Goal: Task Accomplishment & Management: Complete application form

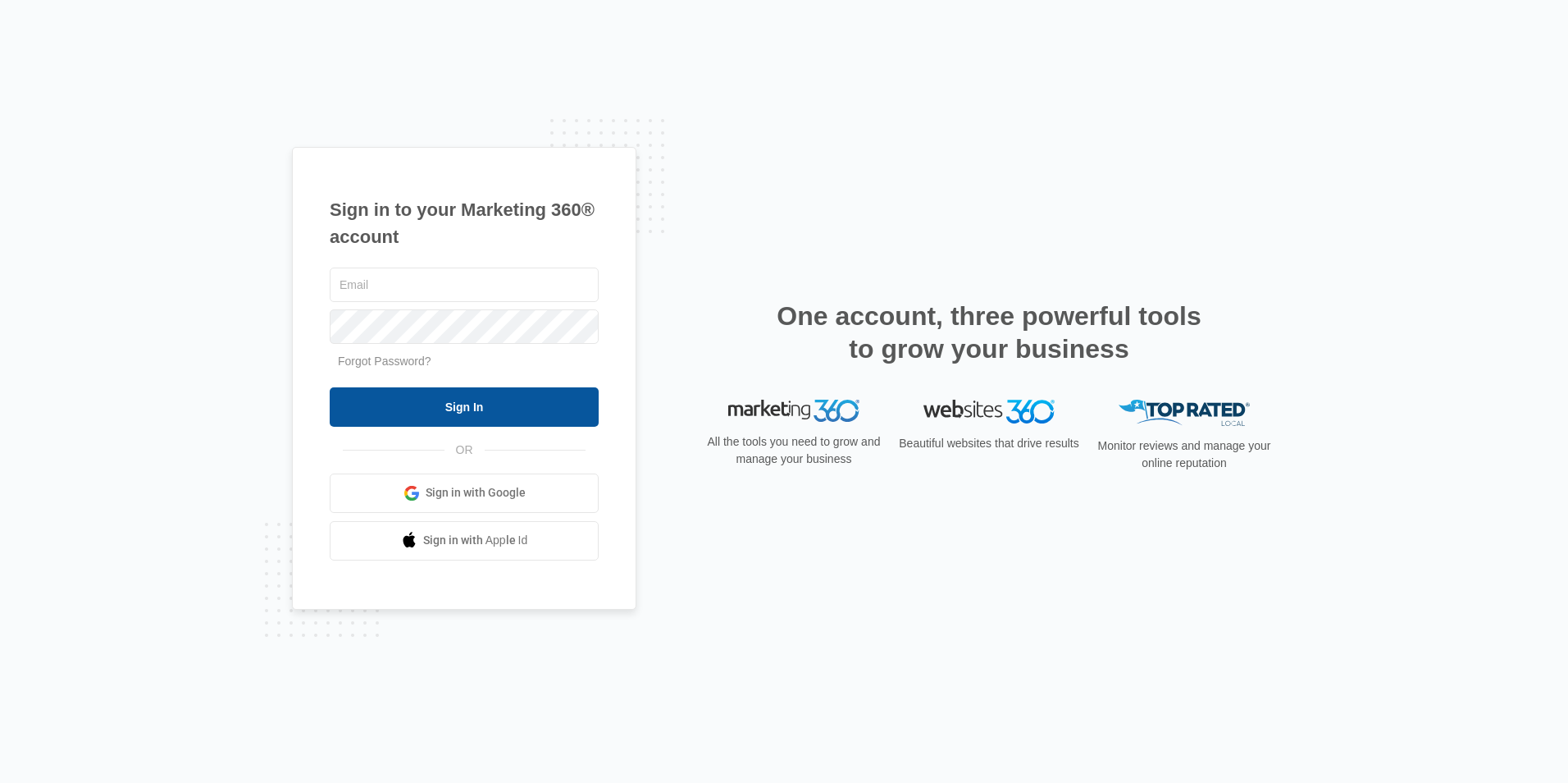
type input "[EMAIL_ADDRESS][DOMAIN_NAME]"
click at [459, 410] on input "Sign In" at bounding box center [464, 407] width 269 height 39
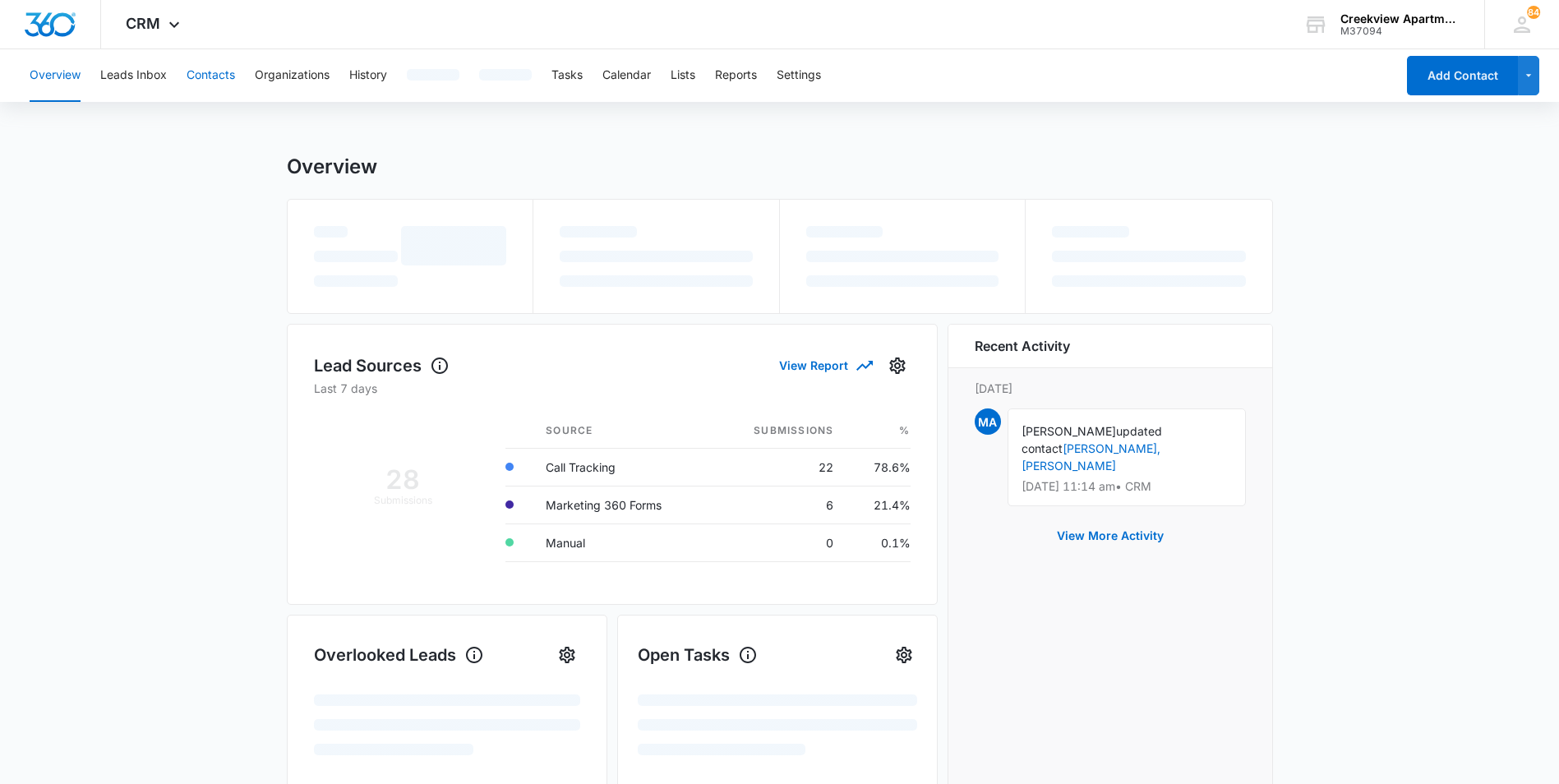
click at [219, 82] on button "Contacts" at bounding box center [211, 75] width 48 height 53
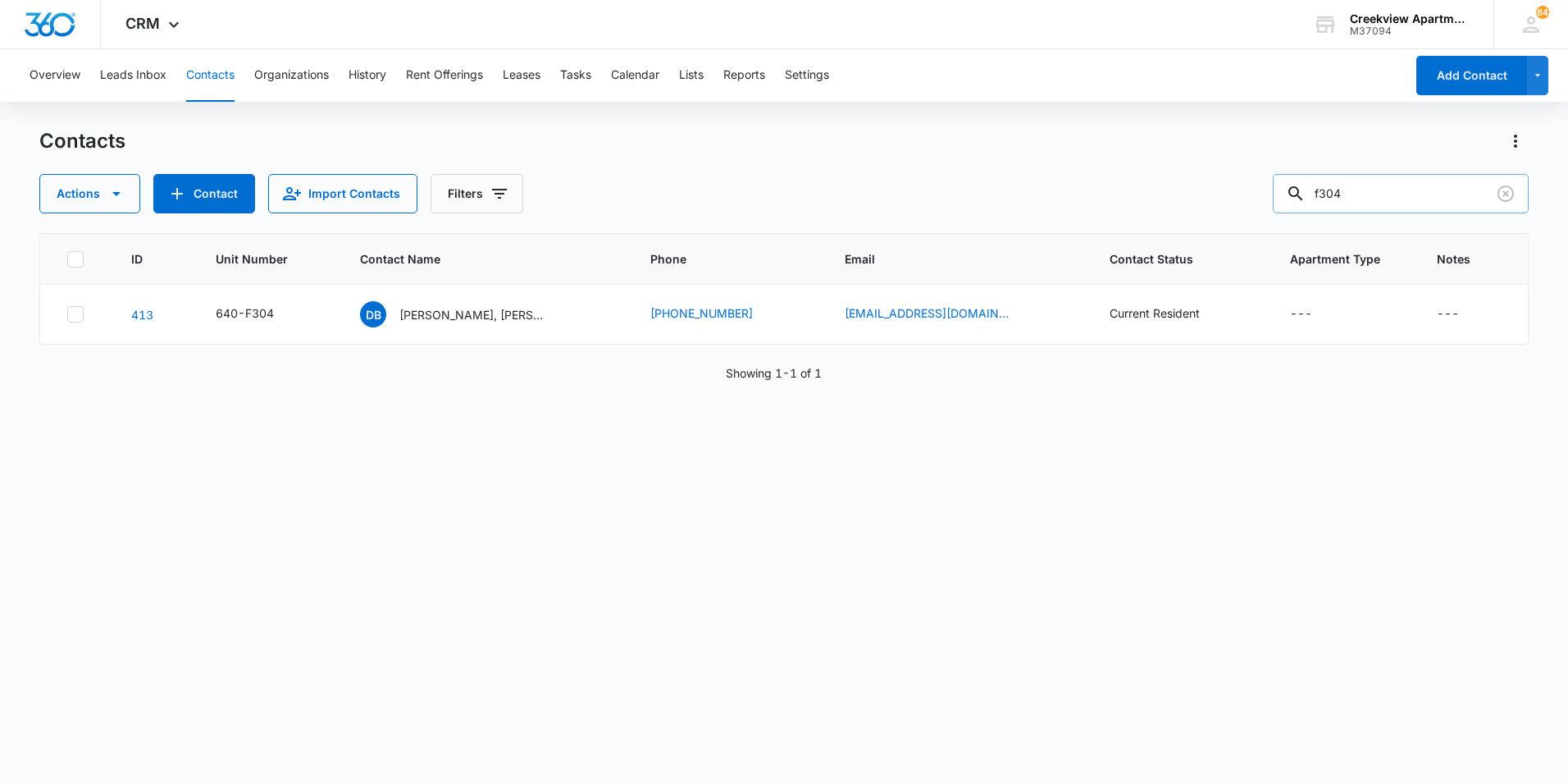
drag, startPoint x: 1357, startPoint y: 191, endPoint x: 1307, endPoint y: 191, distance: 50.0
click at [1307, 191] on div "f304" at bounding box center [1401, 193] width 256 height 39
type input "b303"
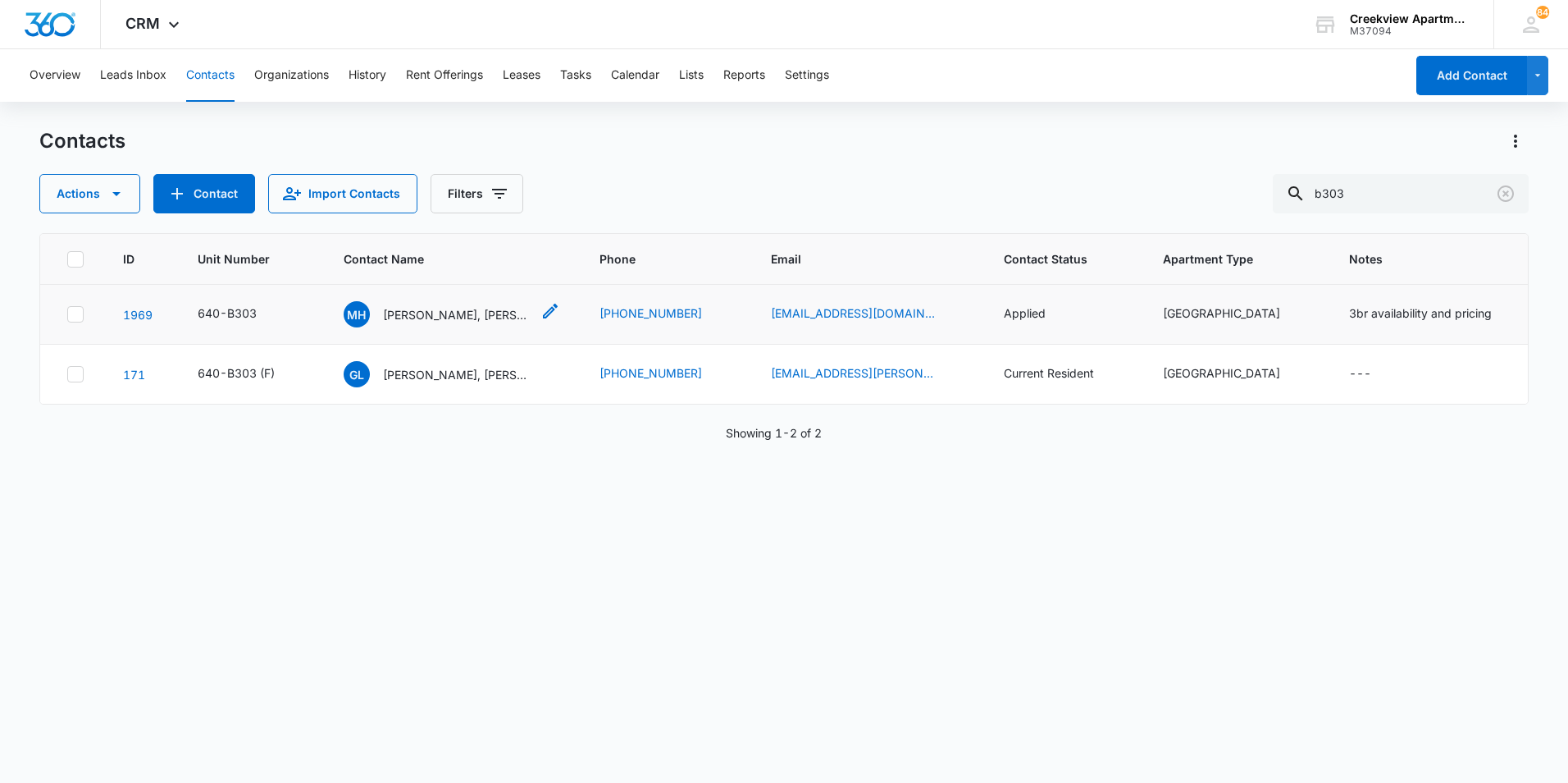
click at [503, 321] on p "[PERSON_NAME], [PERSON_NAME]" at bounding box center [457, 315] width 148 height 17
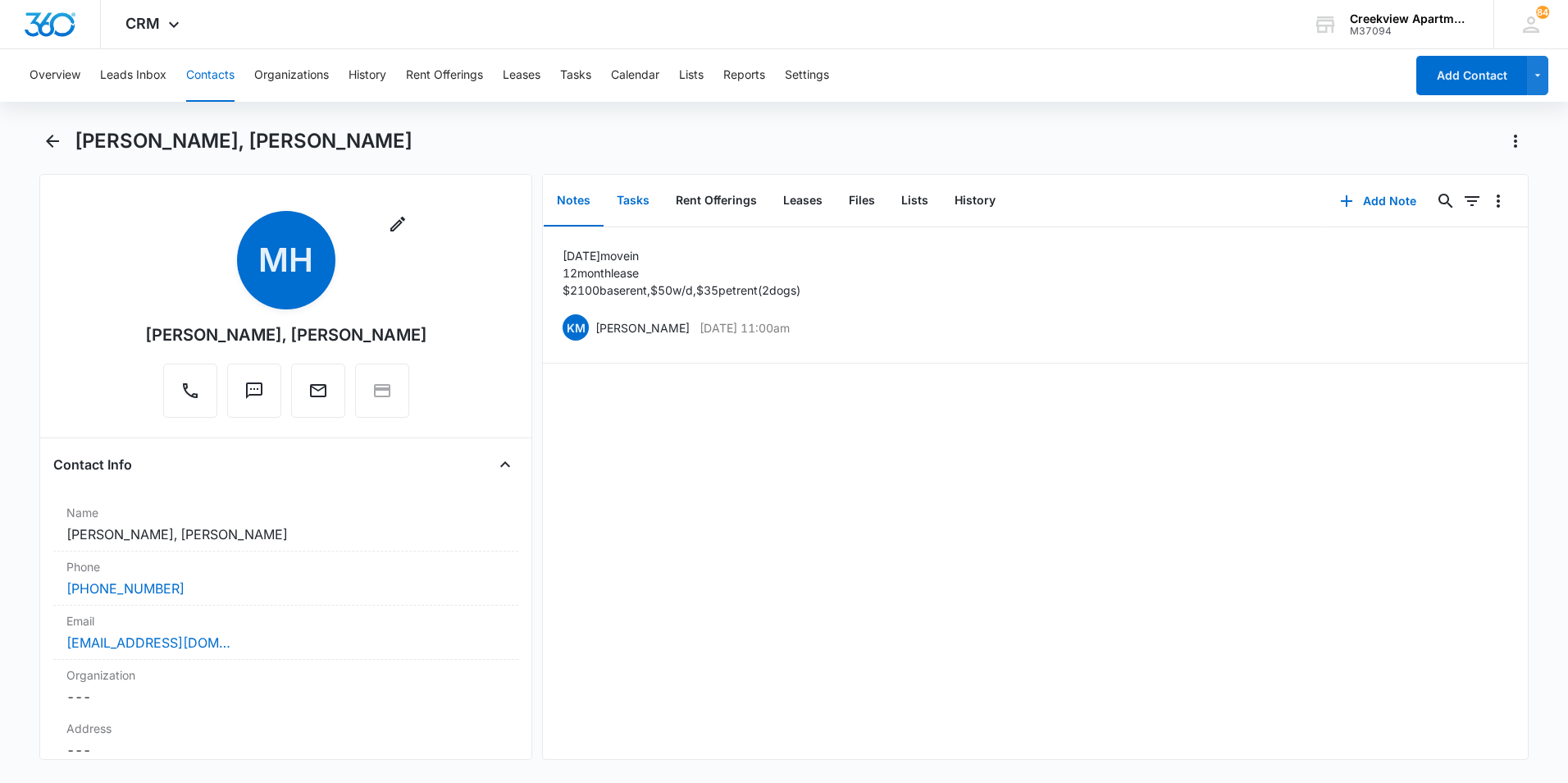
click at [645, 212] on button "Tasks" at bounding box center [633, 201] width 59 height 51
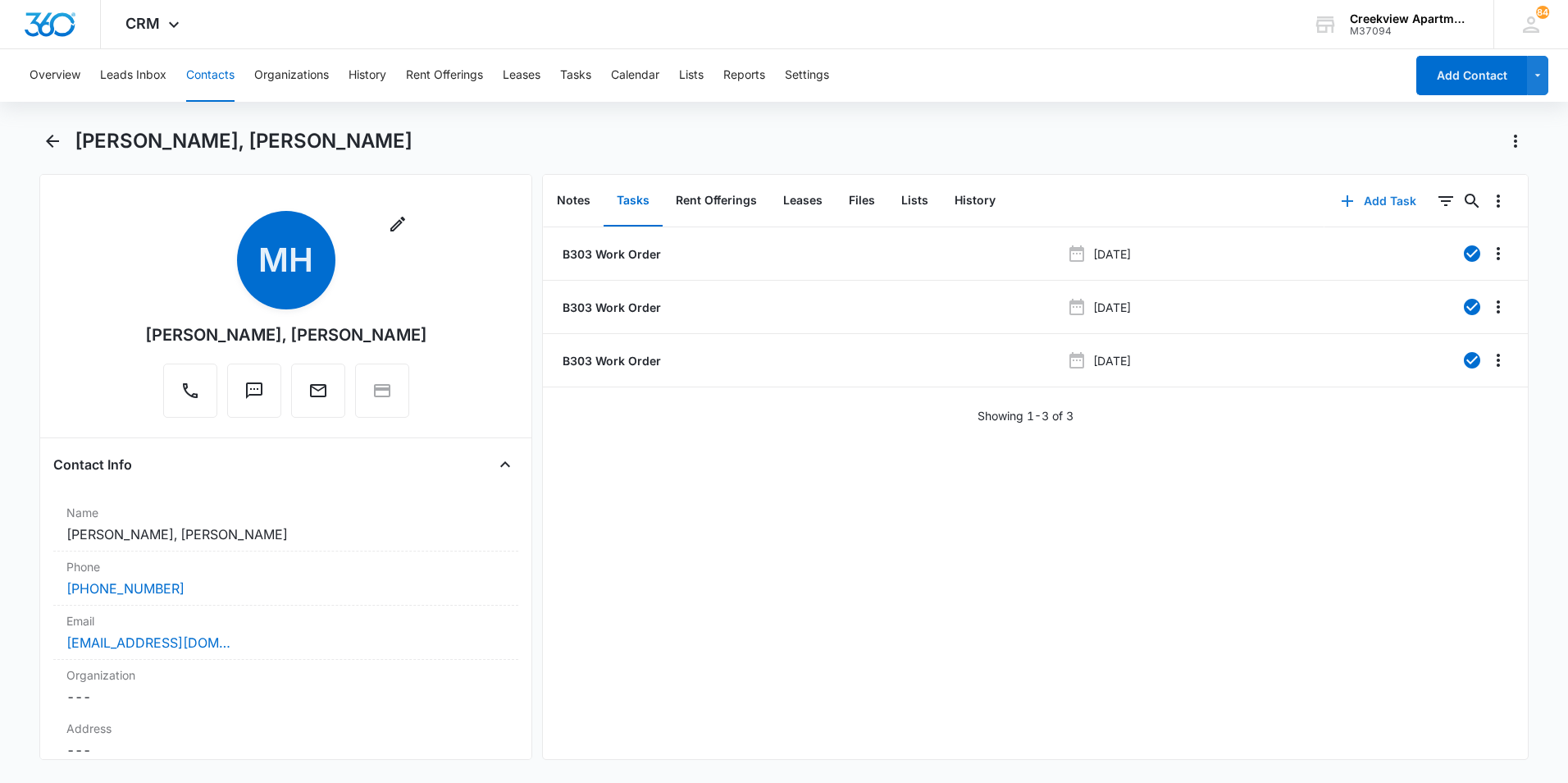
click at [1369, 198] on button "Add Task" at bounding box center [1379, 201] width 109 height 39
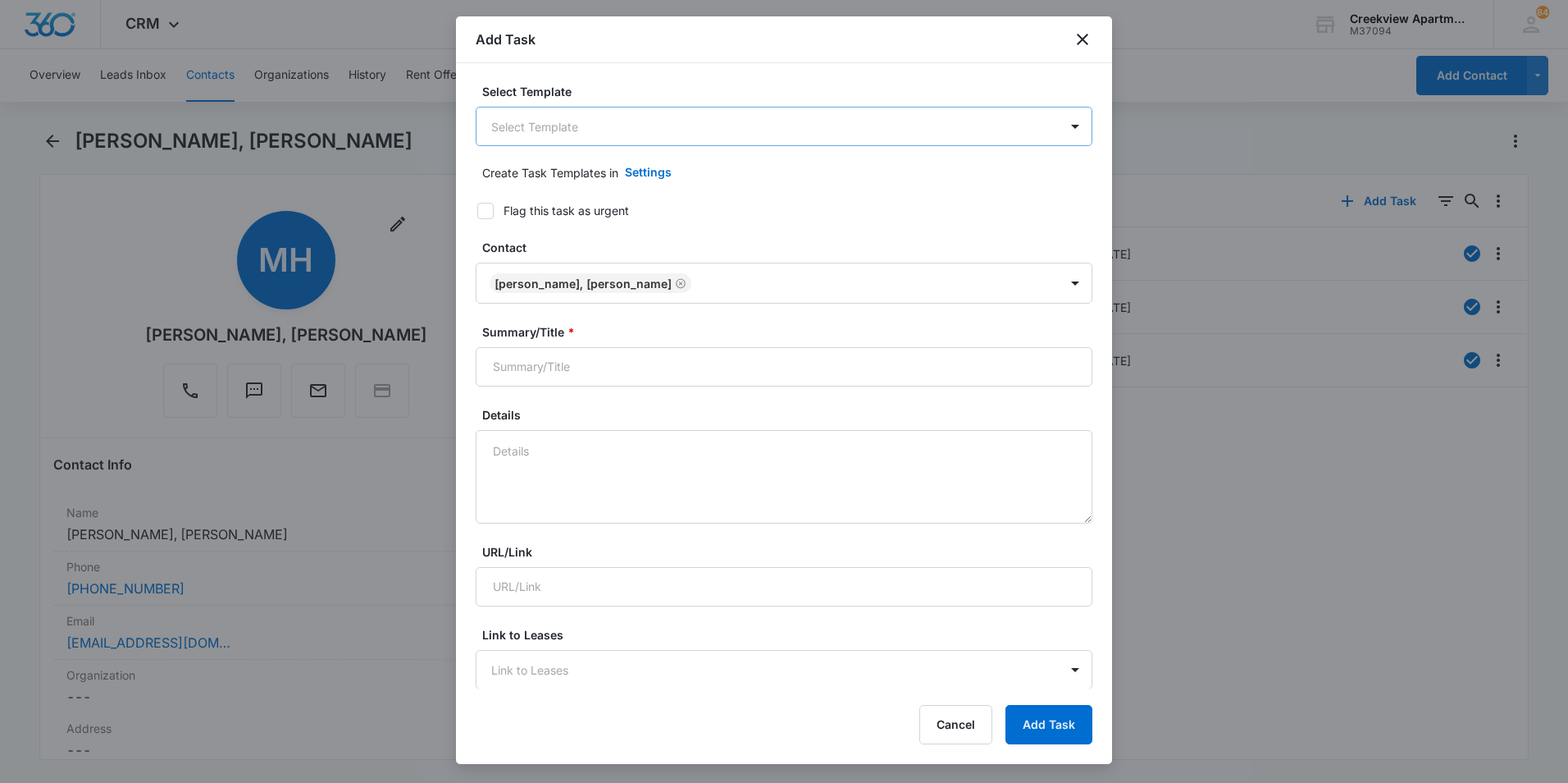
click at [652, 128] on body "CRM Apps Reputation Websites Forms CRM Email Social Content Files Brand Creekvi…" at bounding box center [784, 392] width 1568 height 783
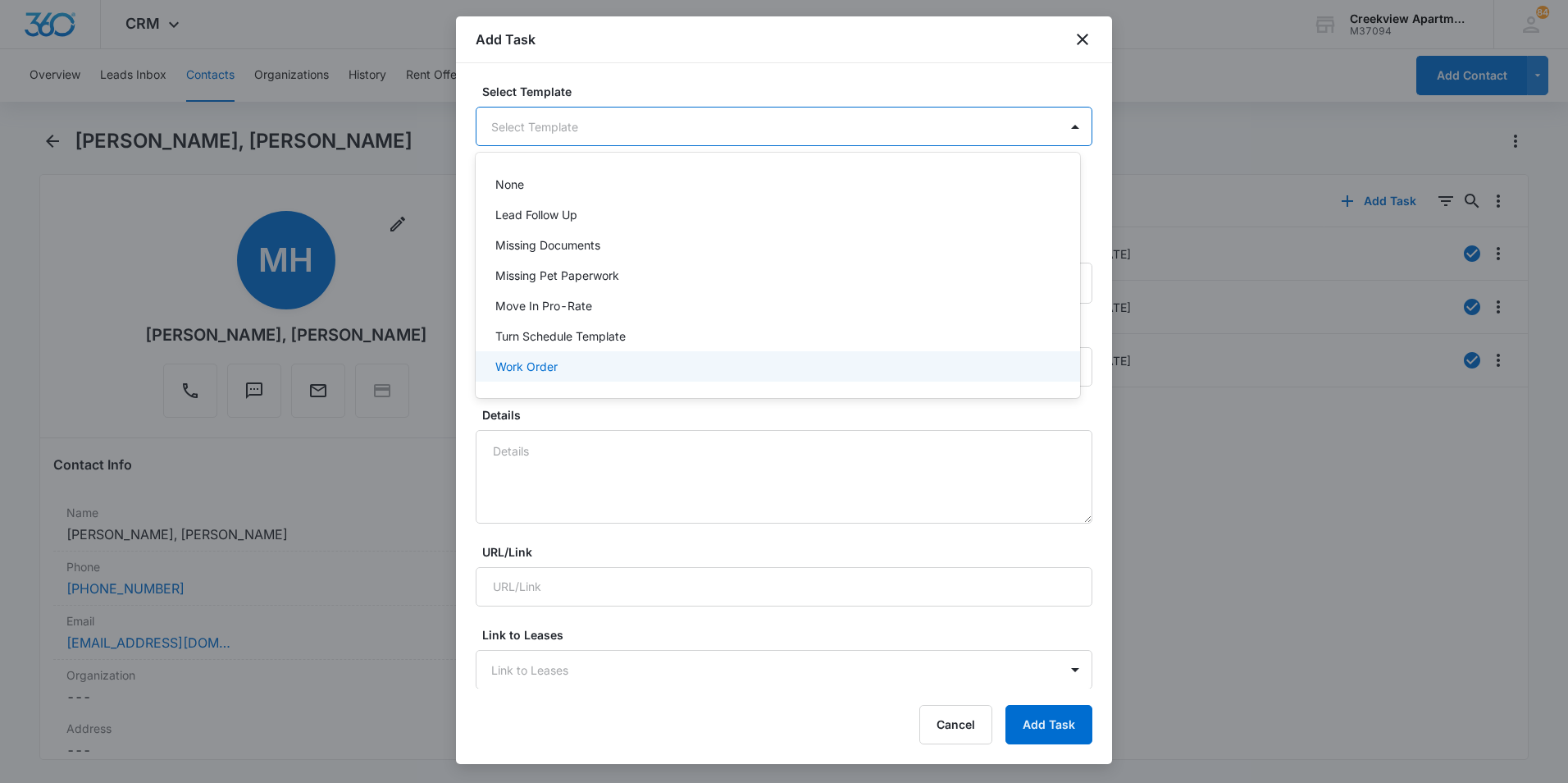
click at [521, 365] on p "Work Order" at bounding box center [526, 366] width 62 height 17
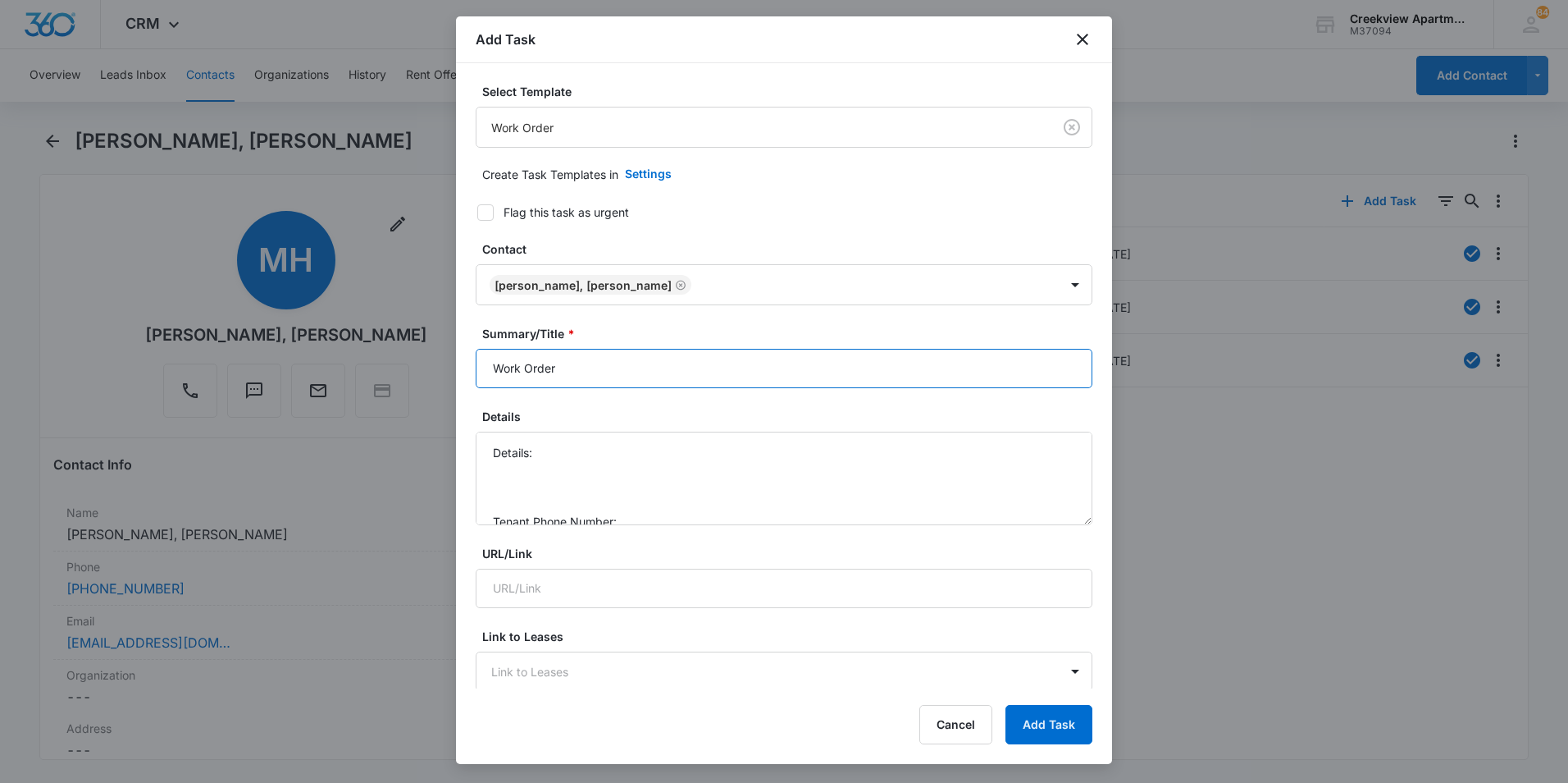
click at [485, 367] on input "Work Order" at bounding box center [784, 368] width 616 height 39
type input "B303 - Work Order"
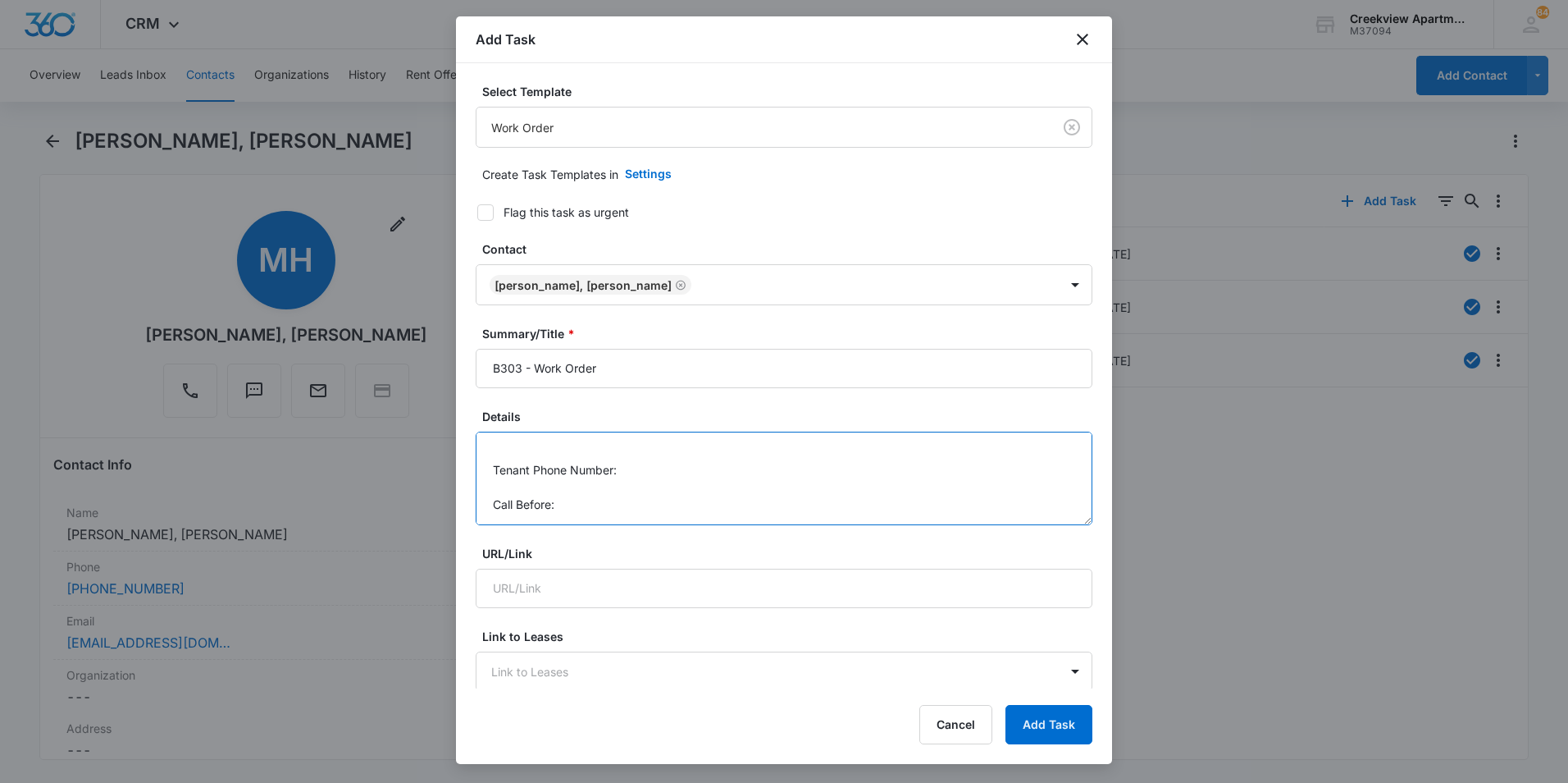
click at [659, 468] on textarea "Details: Tenant Phone Number: Call Before:" at bounding box center [784, 478] width 616 height 93
click at [605, 510] on textarea "Details: Tenant Phone Number: [PHONE_NUMBER] Call Before:" at bounding box center [784, 478] width 616 height 93
click at [649, 439] on textarea "Details: Tenant Phone Number: [PHONE_NUMBER] Call Before: Yes" at bounding box center [784, 478] width 616 height 93
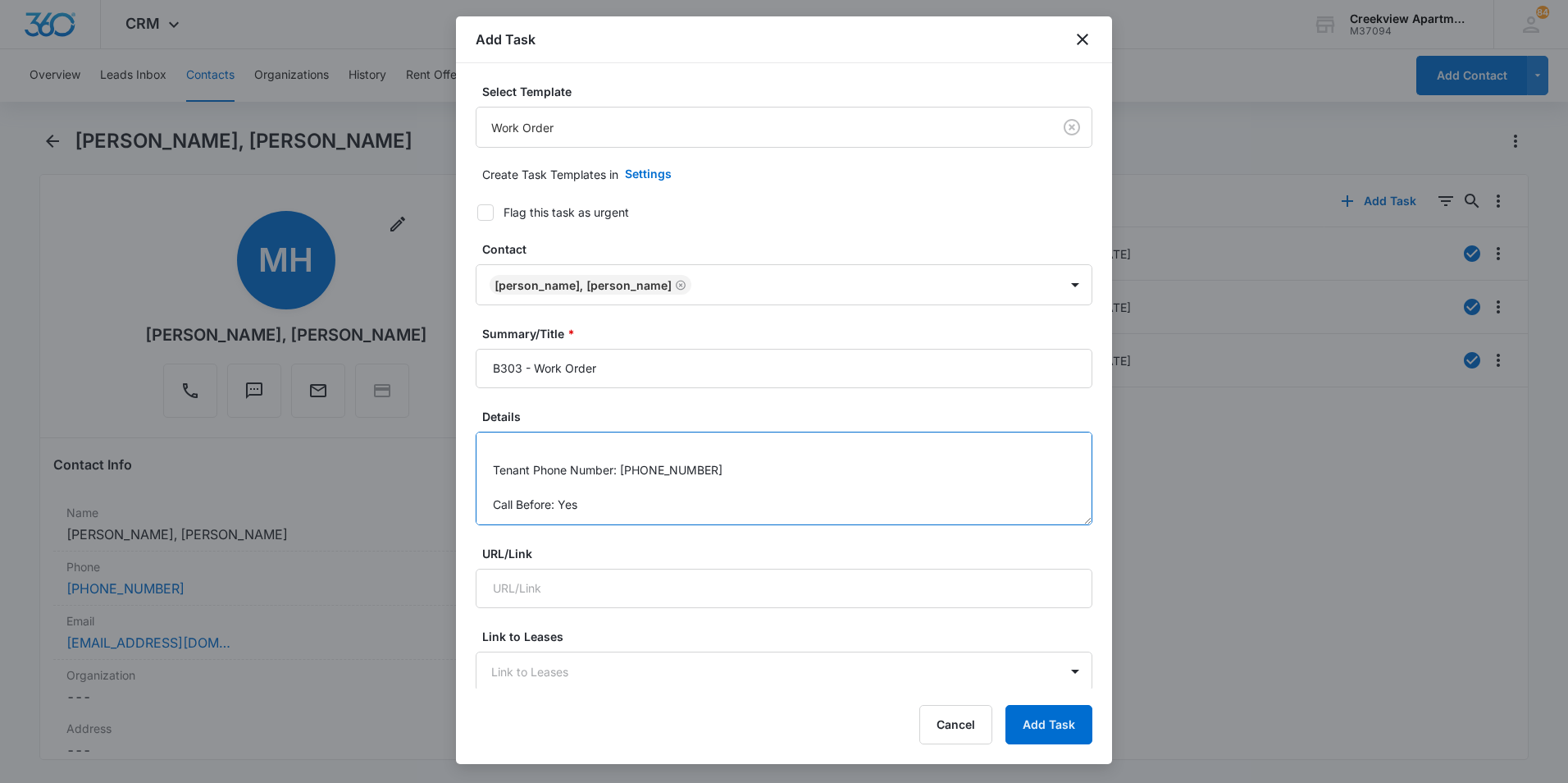
click at [696, 474] on textarea "Details: AC is not lowering, got up to 80 over night. Tenant Phone Number: [PHO…" at bounding box center [784, 478] width 616 height 93
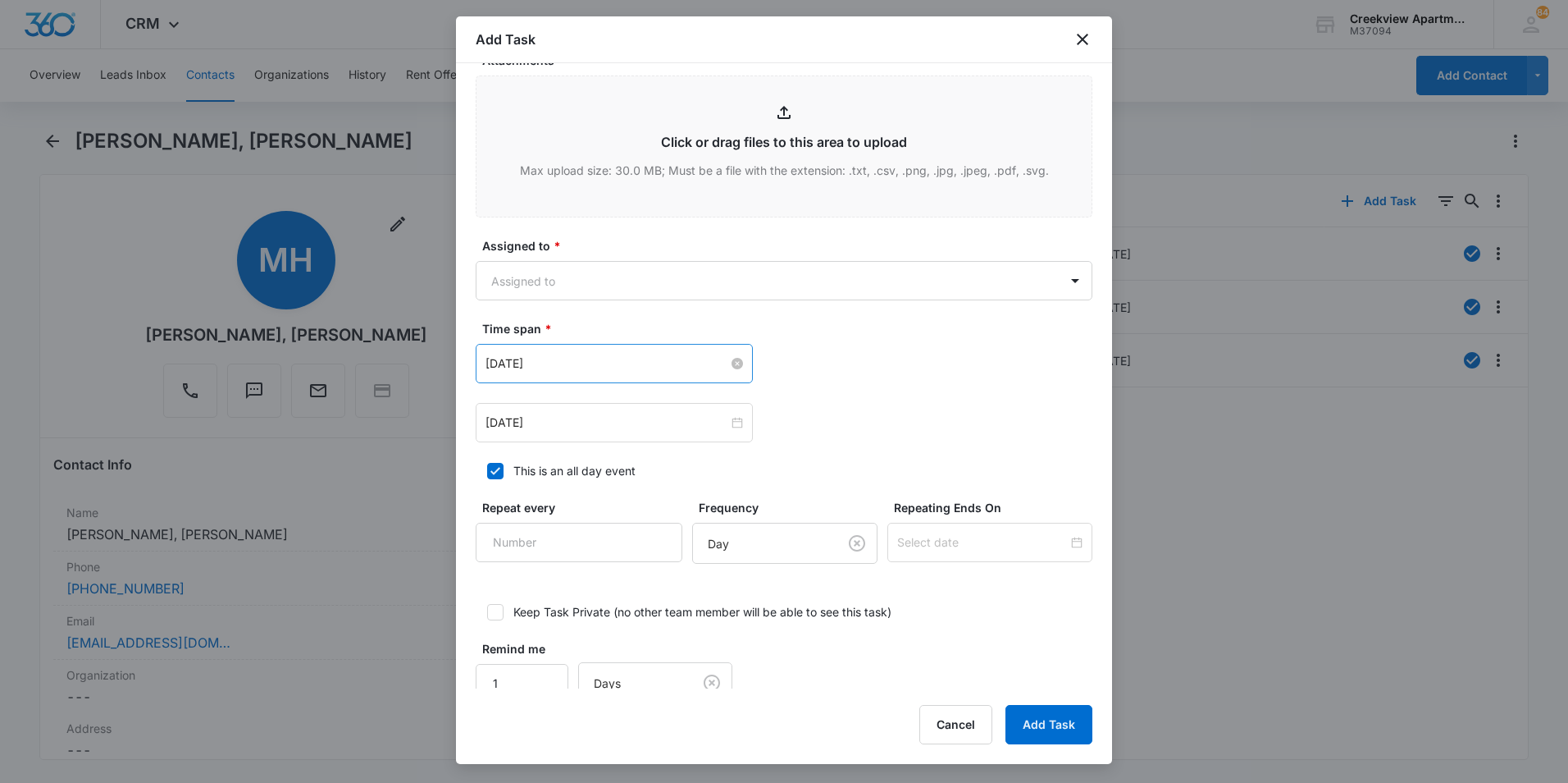
scroll to position [821, 0]
type textarea "Details: AC is not lowering, got up to 80 over night. Tenant Phone Number: [PHO…"
click at [594, 265] on body "CRM Apps Reputation Websites Forms CRM Email Social Content Files Brand Creekvi…" at bounding box center [784, 392] width 1568 height 783
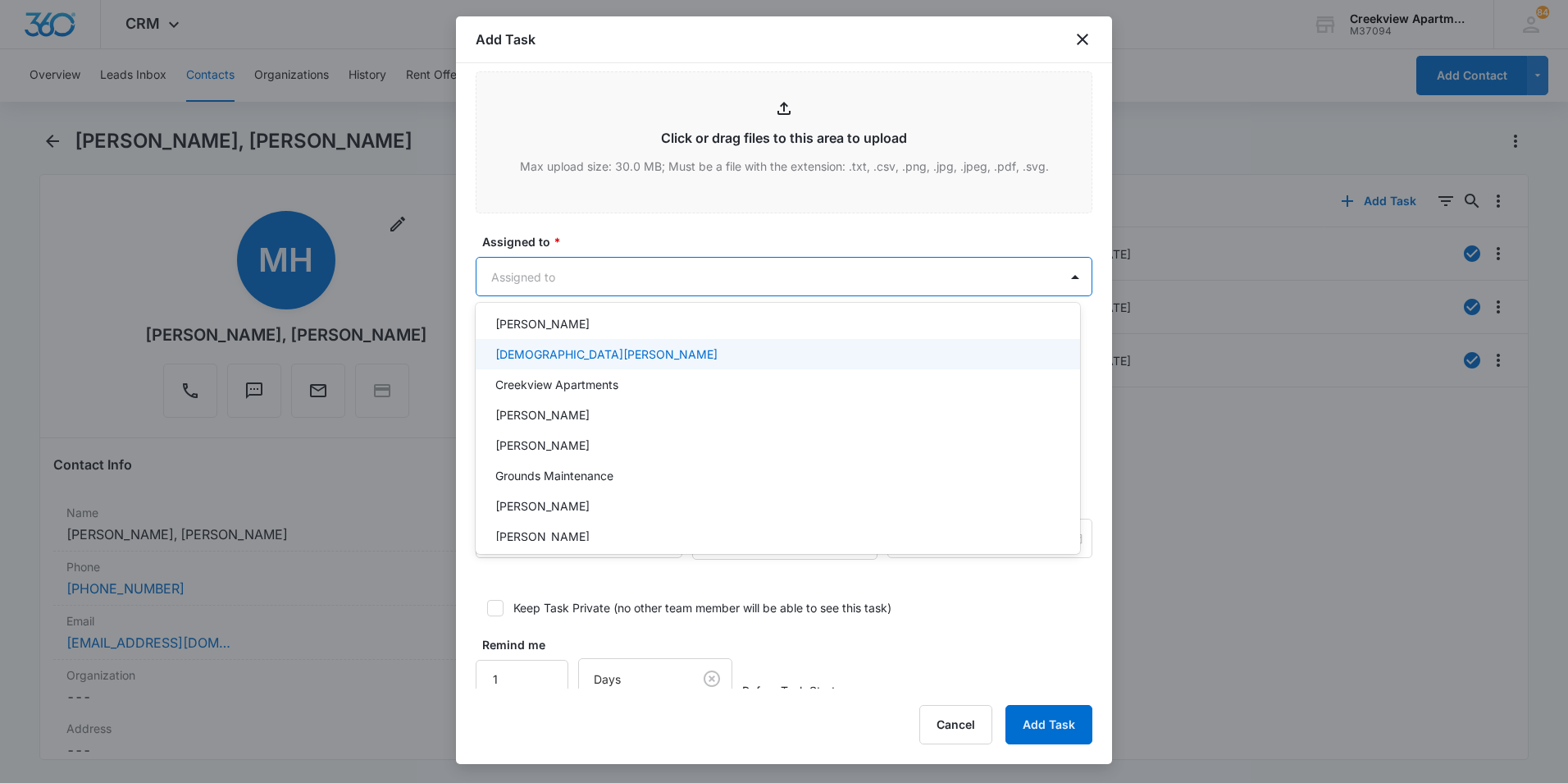
scroll to position [82, 0]
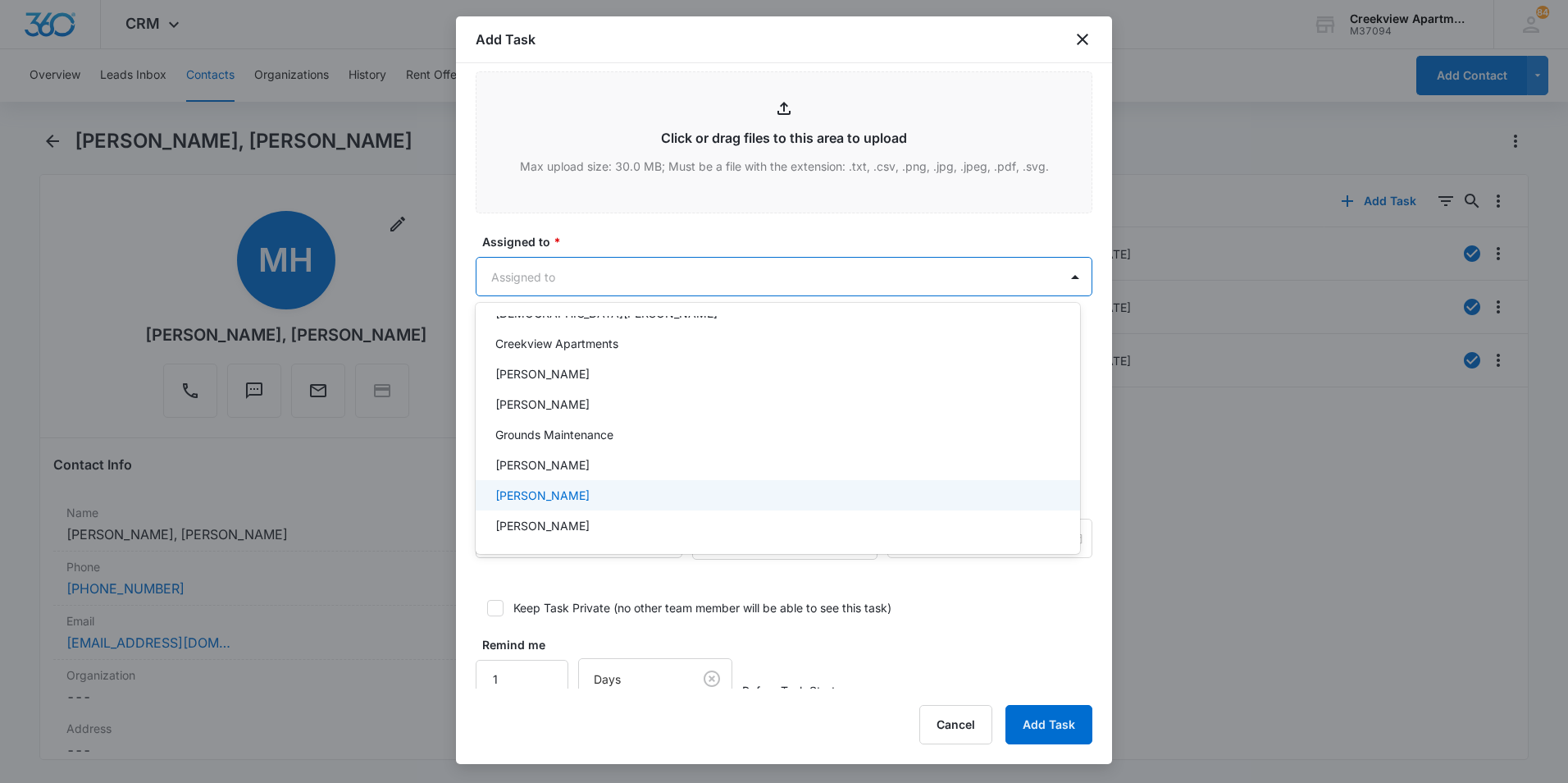
click at [547, 493] on p "[PERSON_NAME]" at bounding box center [542, 495] width 94 height 17
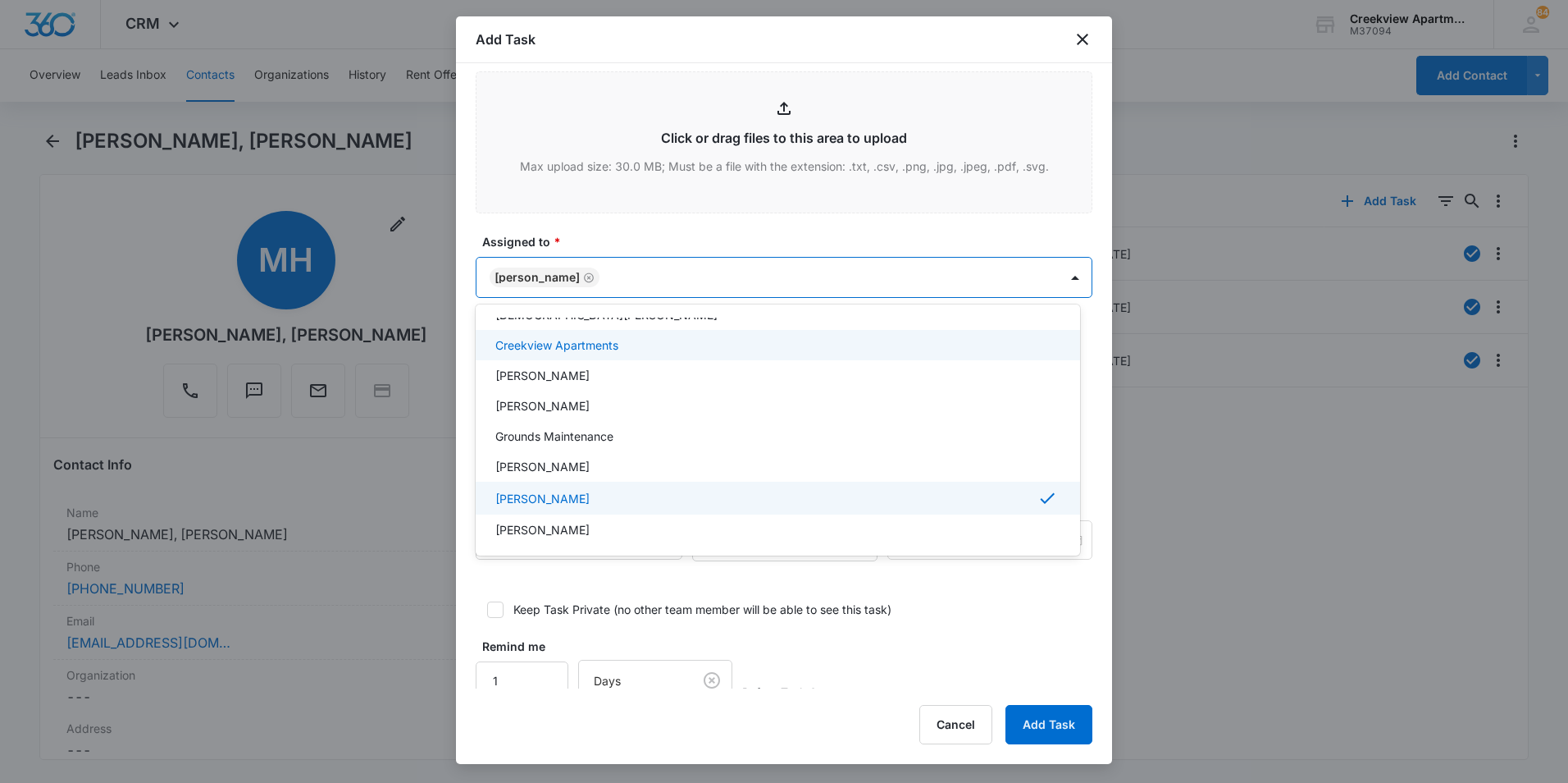
click at [717, 244] on div at bounding box center [784, 392] width 1568 height 783
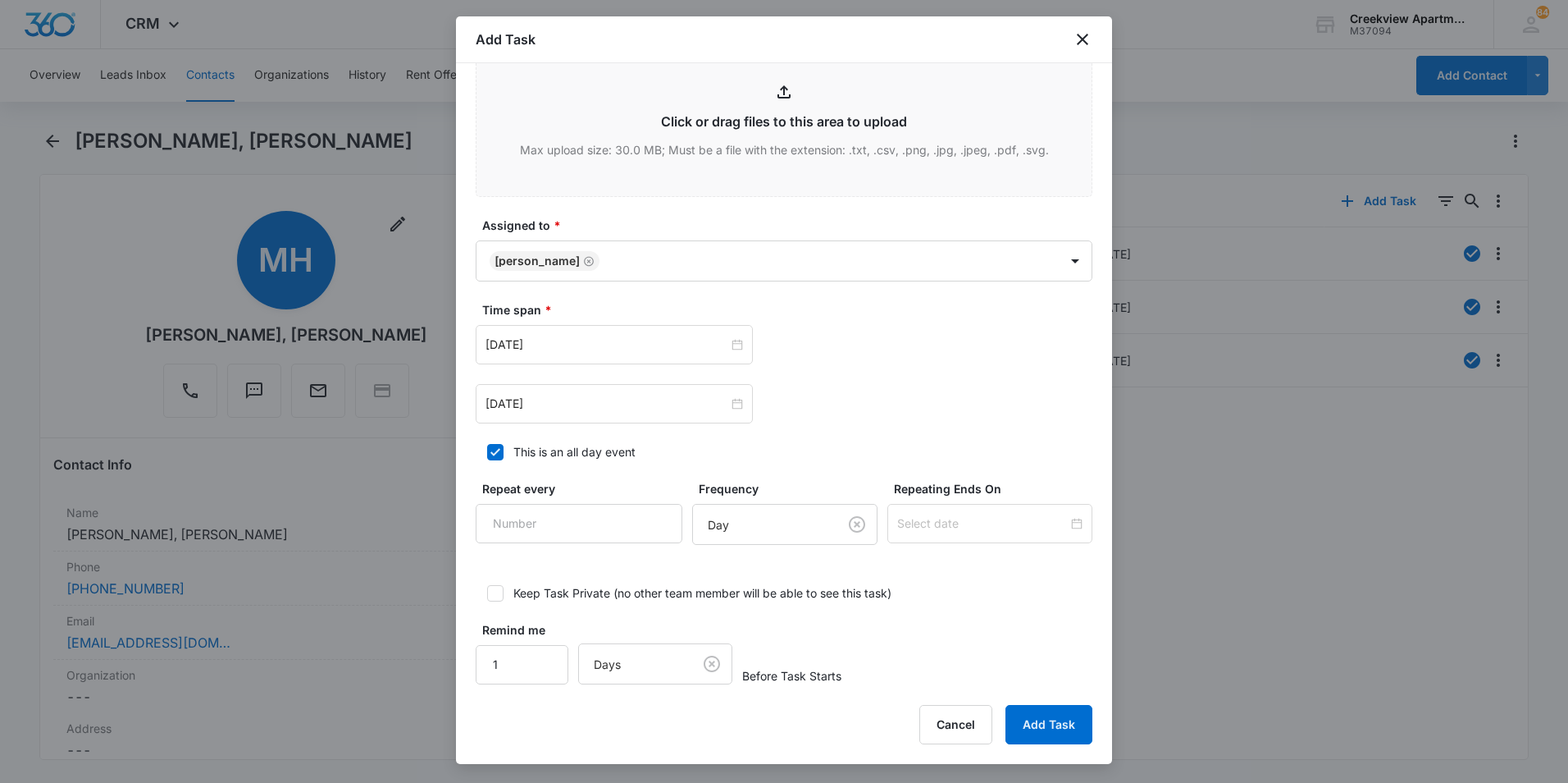
scroll to position [852, 0]
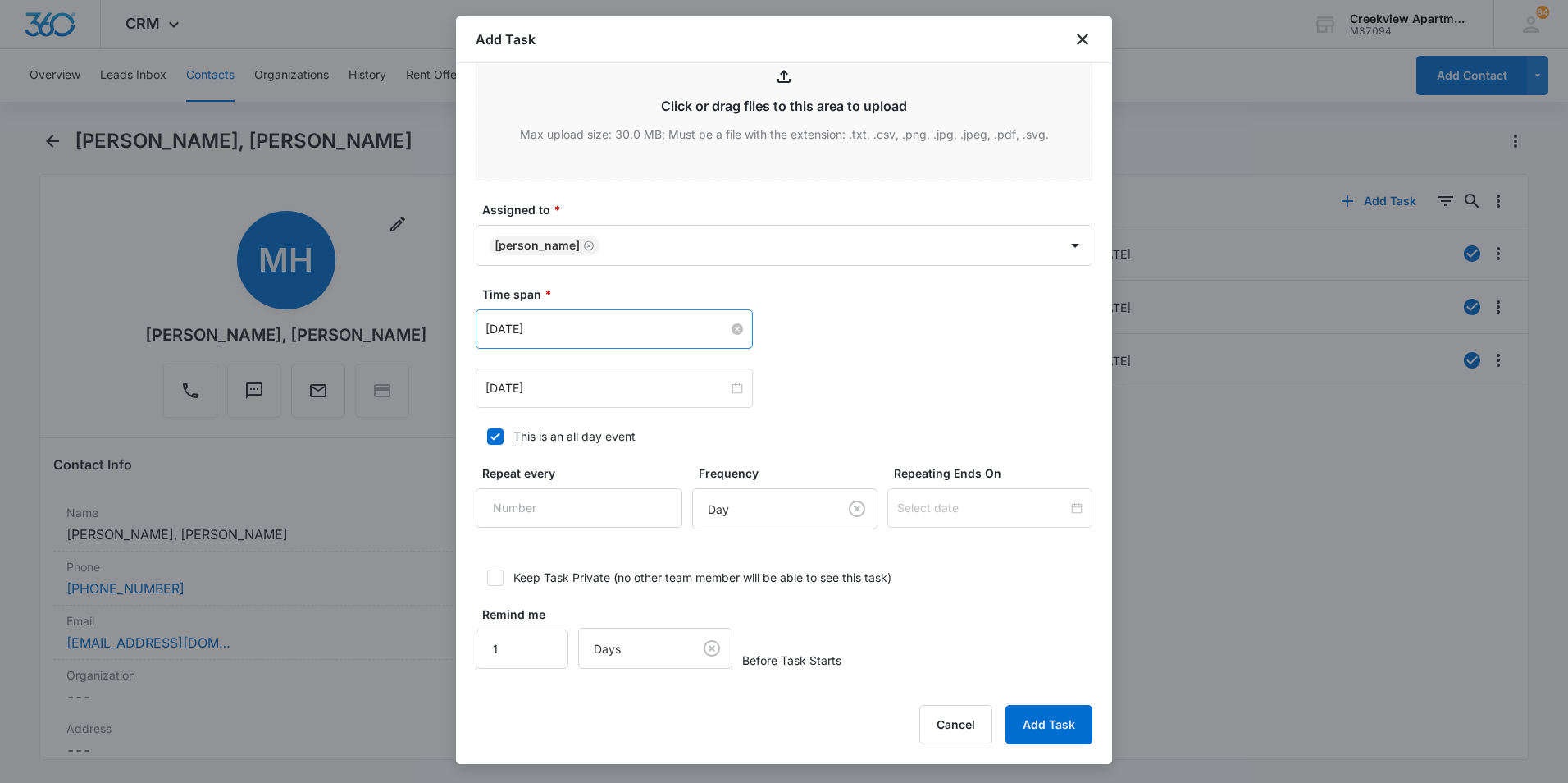
click at [733, 337] on div "[DATE]" at bounding box center [614, 329] width 258 height 18
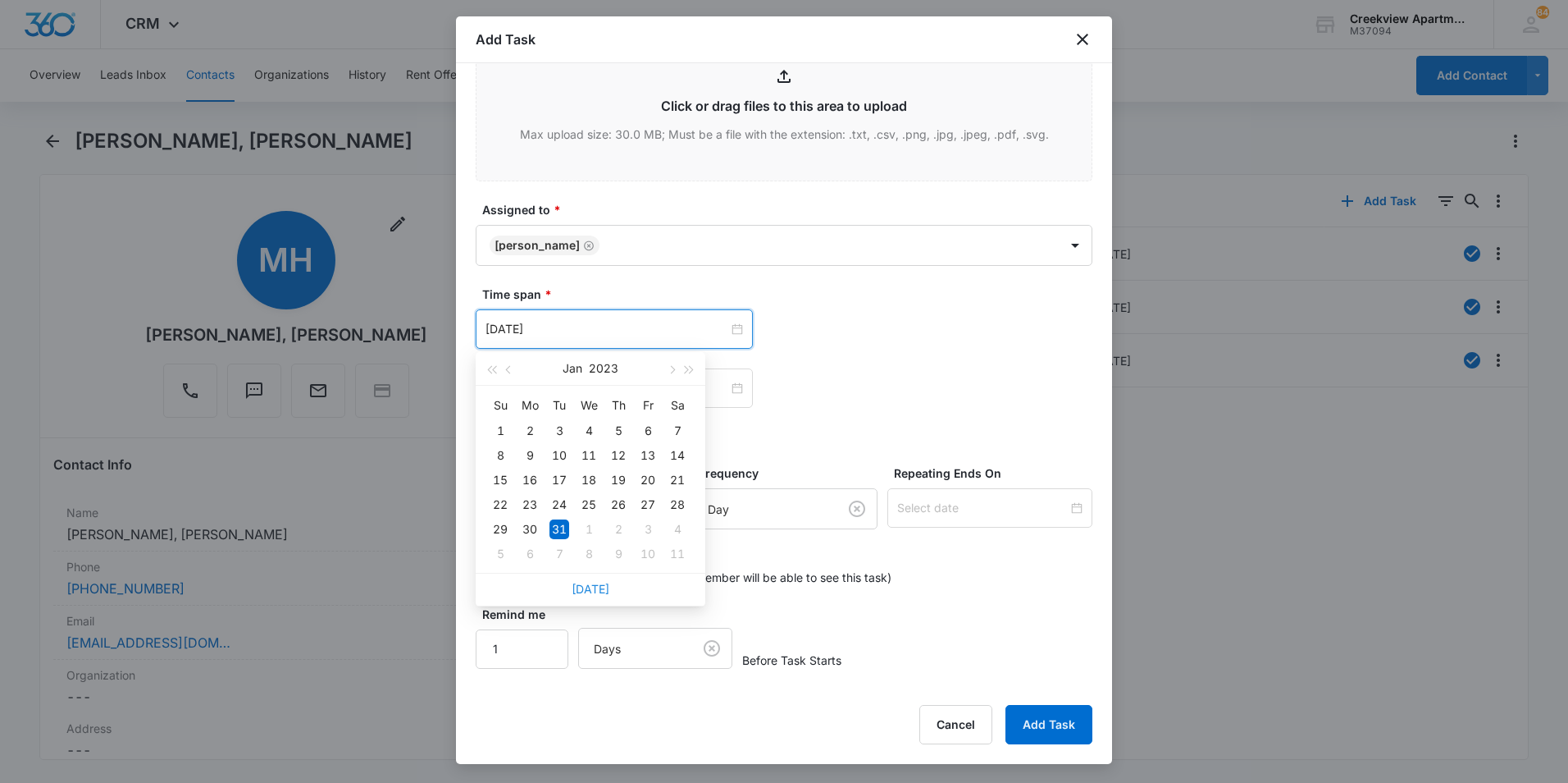
click at [599, 589] on link "[DATE]" at bounding box center [590, 589] width 37 height 14
type input "[DATE]"
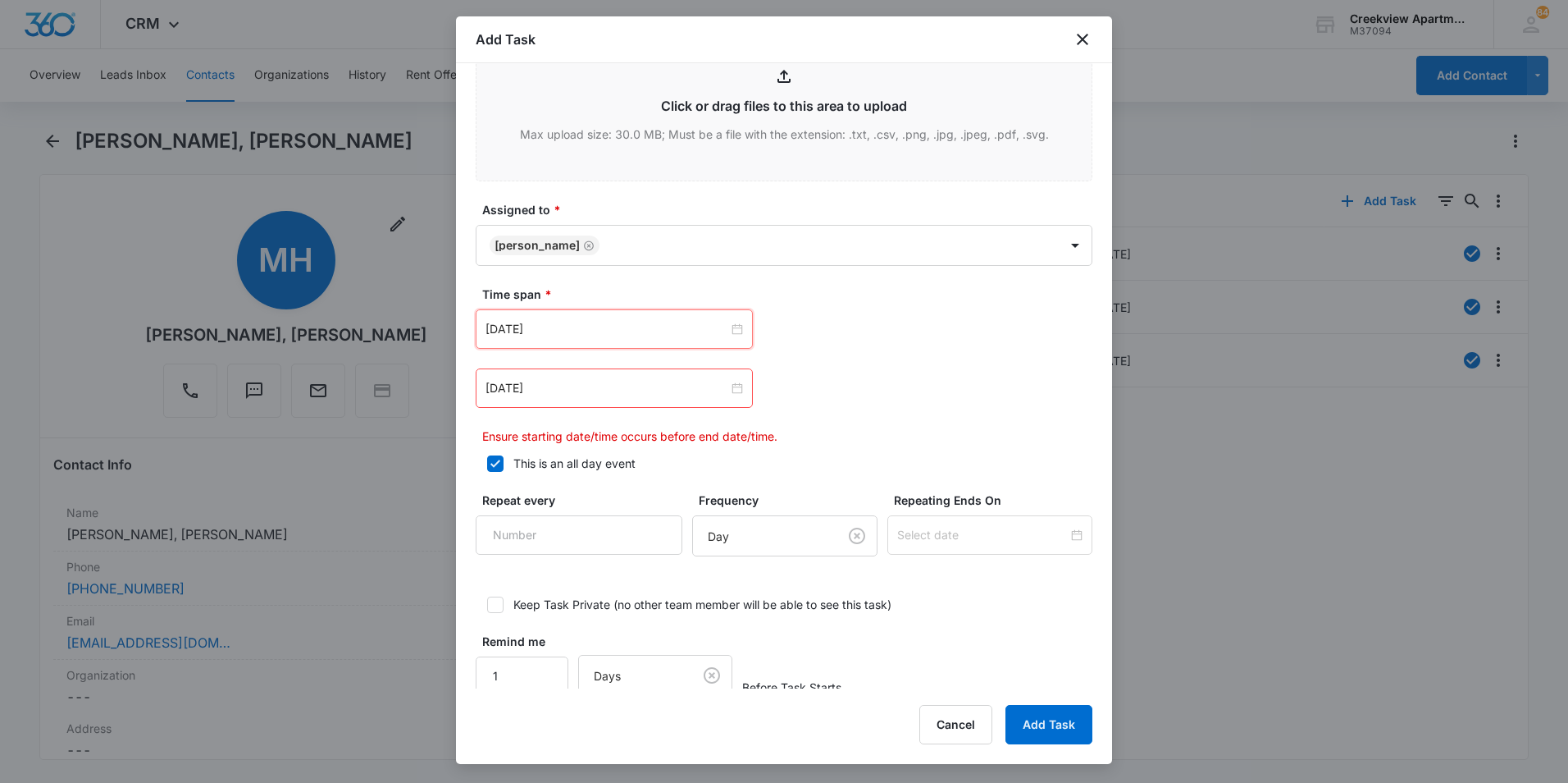
click at [834, 382] on div "[DATE]" at bounding box center [784, 388] width 616 height 39
click at [707, 393] on input "[DATE]" at bounding box center [607, 388] width 242 height 18
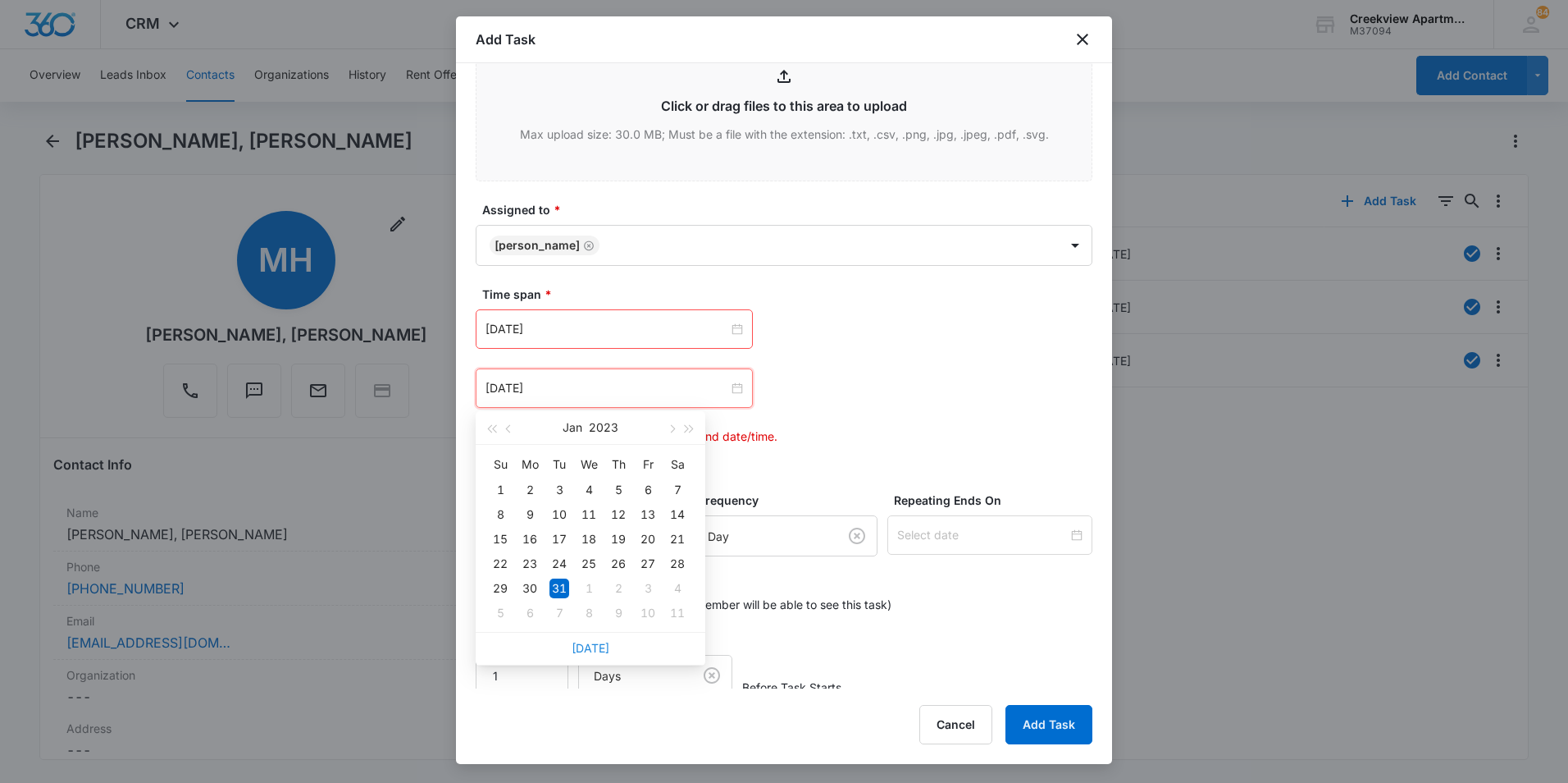
click at [594, 646] on link "[DATE]" at bounding box center [590, 647] width 37 height 14
type input "[DATE]"
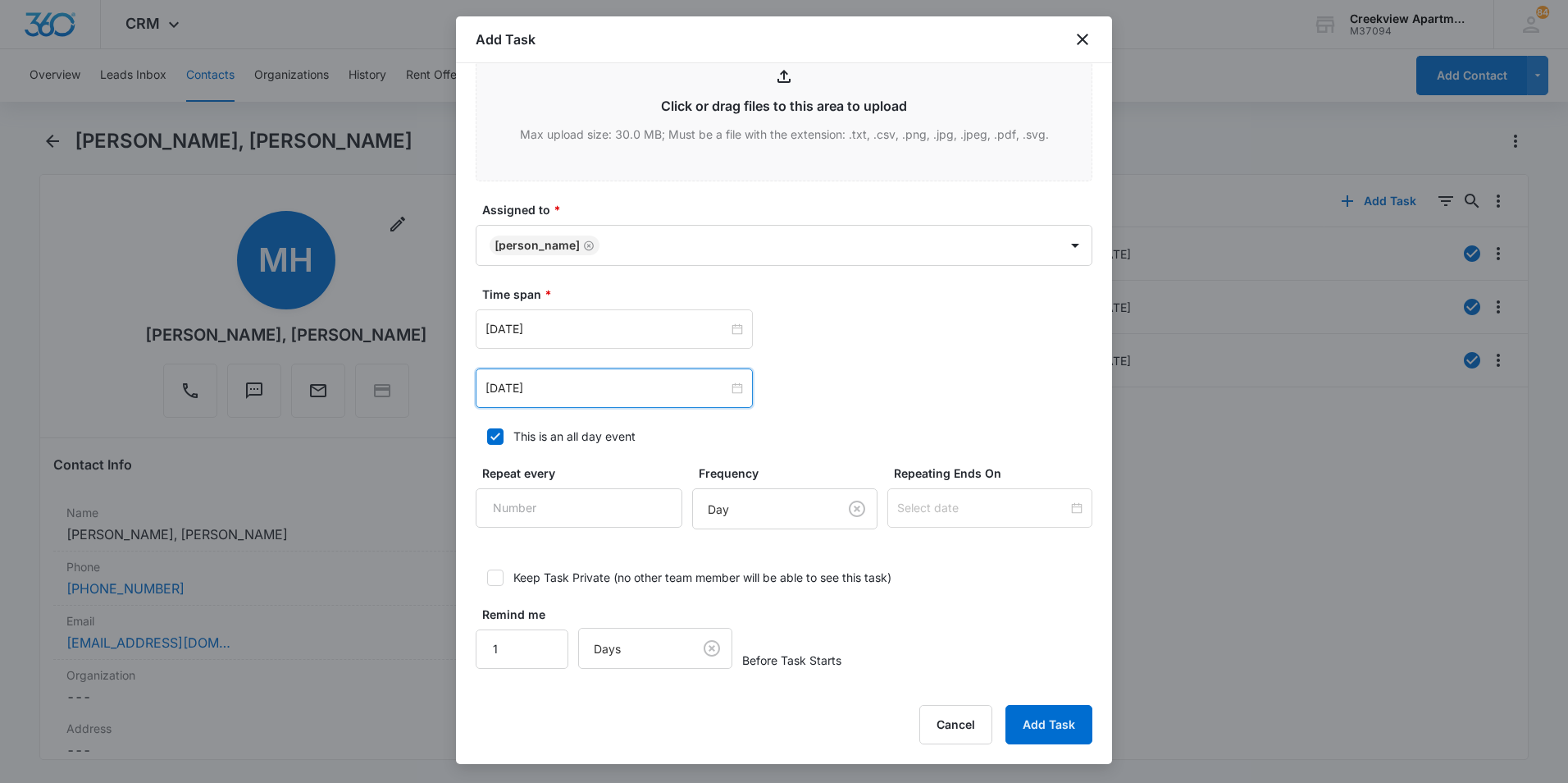
click at [792, 381] on div "[DATE] [DATE] Su Mo Tu We Th Fr Sa 31 1 2 3 4 5 6 7 8 9 10 11 12 13 14 15 16 17…" at bounding box center [784, 388] width 616 height 39
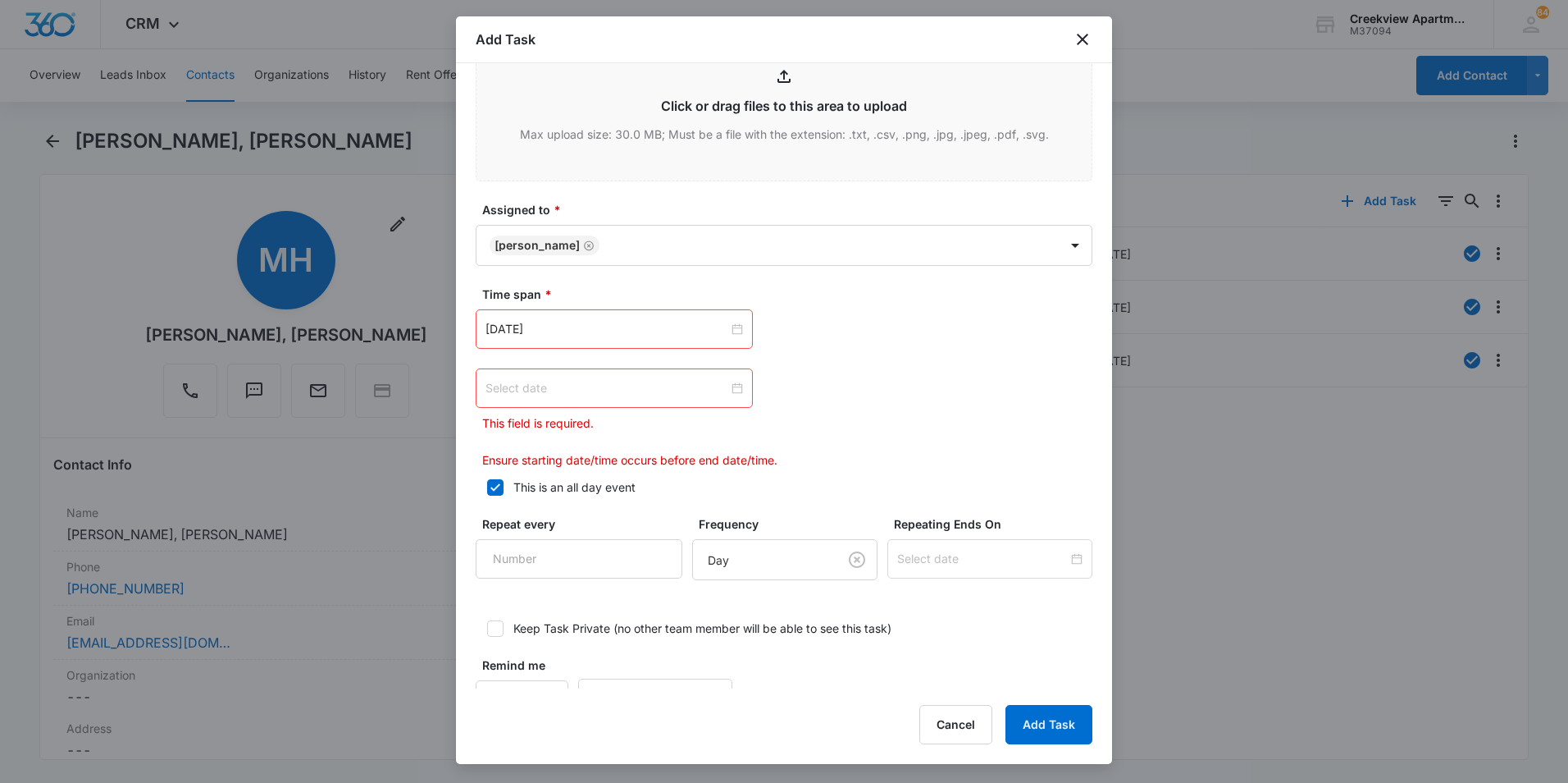
click at [743, 382] on div at bounding box center [614, 388] width 277 height 39
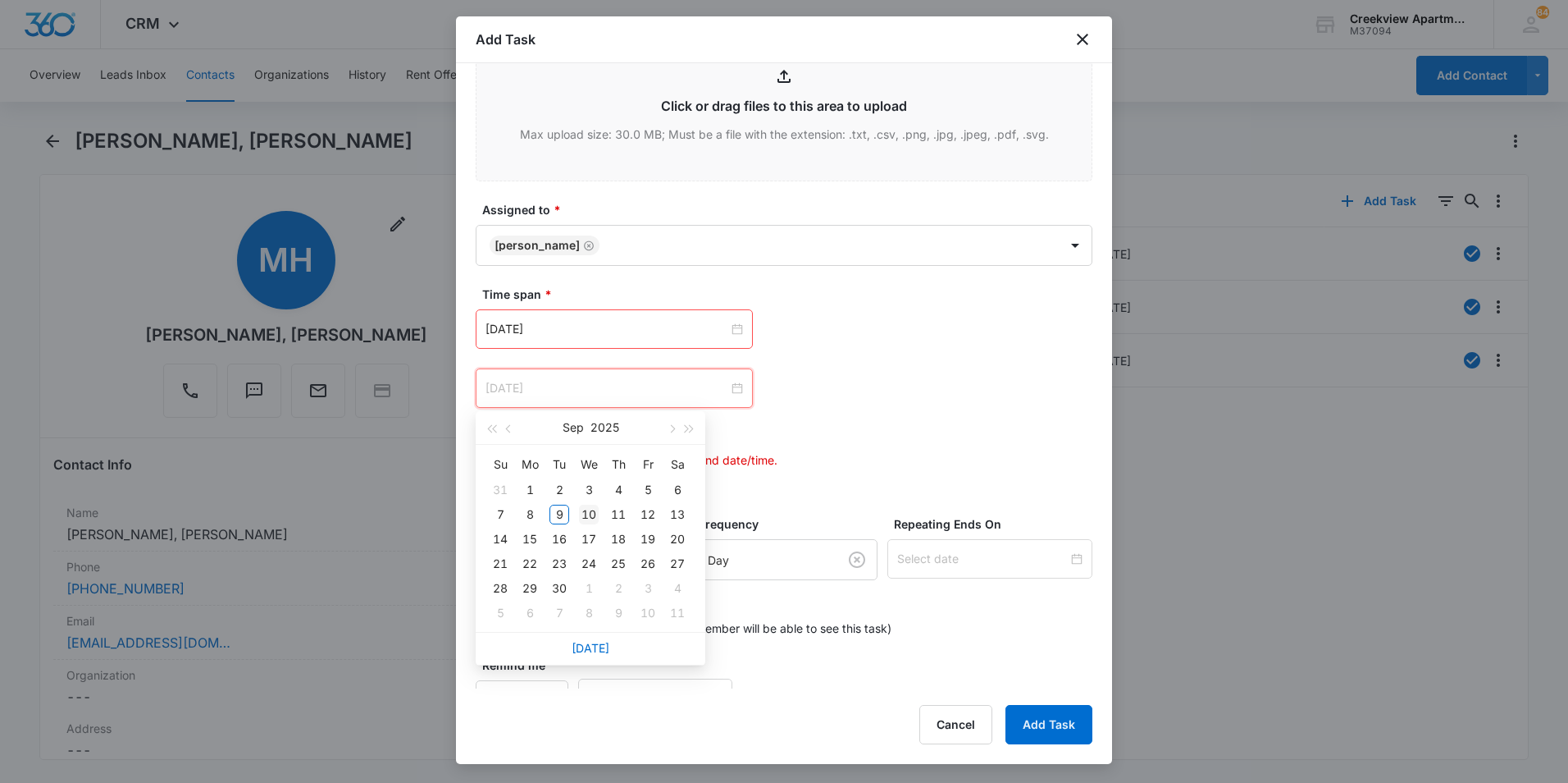
type input "[DATE]"
click at [595, 509] on div "10" at bounding box center [588, 515] width 19 height 19
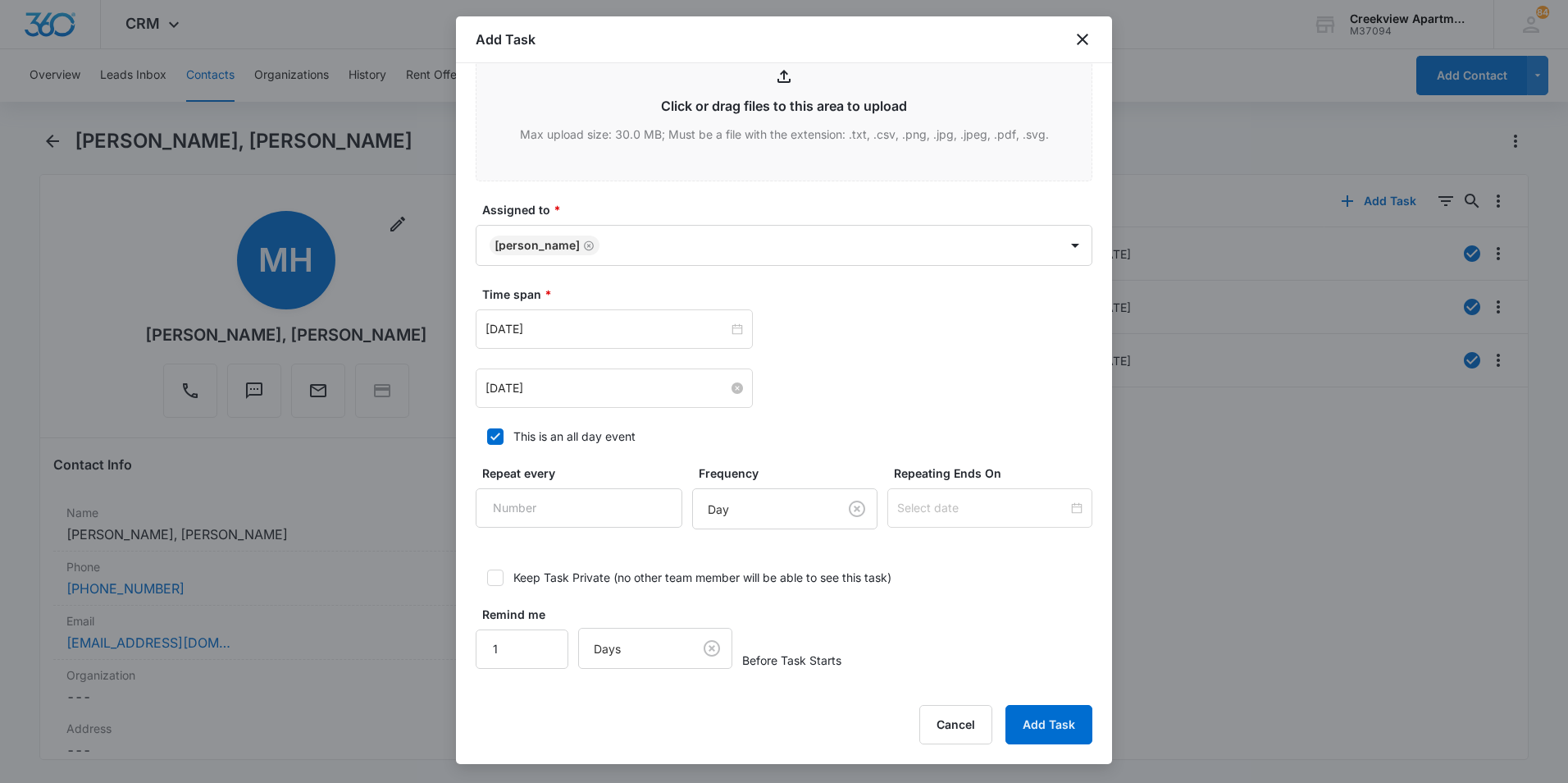
click at [956, 349] on div "[DATE] [DATE] Su Mo Tu We Th Fr Sa 31 1 2 3 4 5 6 7 8 9 10 11 12 13 14 15 16 17…" at bounding box center [784, 359] width 616 height 98
click at [1032, 717] on button "Add Task" at bounding box center [1049, 724] width 87 height 39
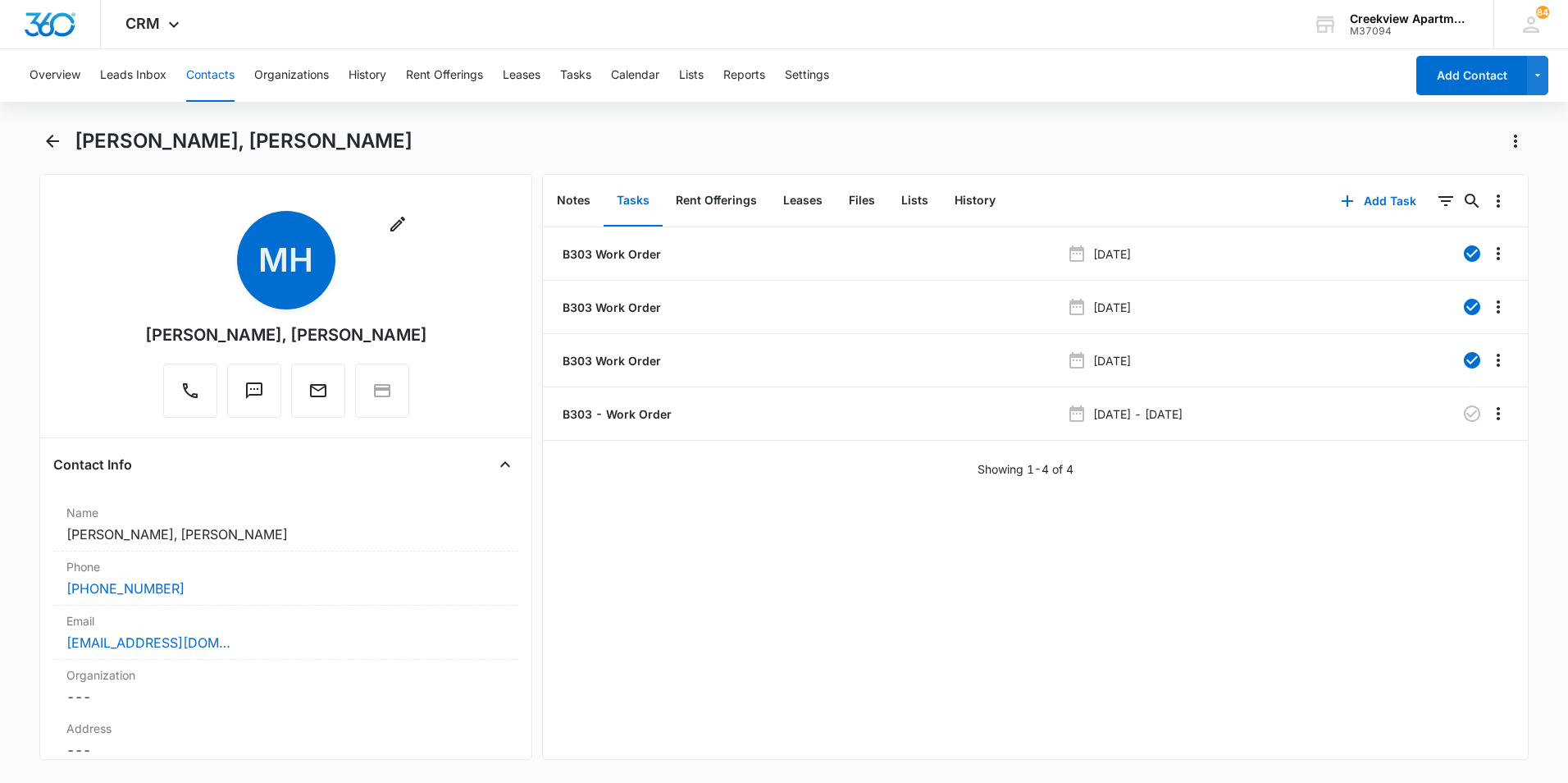
click at [657, 669] on div "B303 Work Order [DATE] B303 Work Order [DATE] B303 Work Order [DATE] B303 - Wor…" at bounding box center [1035, 493] width 984 height 532
click at [58, 131] on button "Back" at bounding box center [52, 140] width 25 height 26
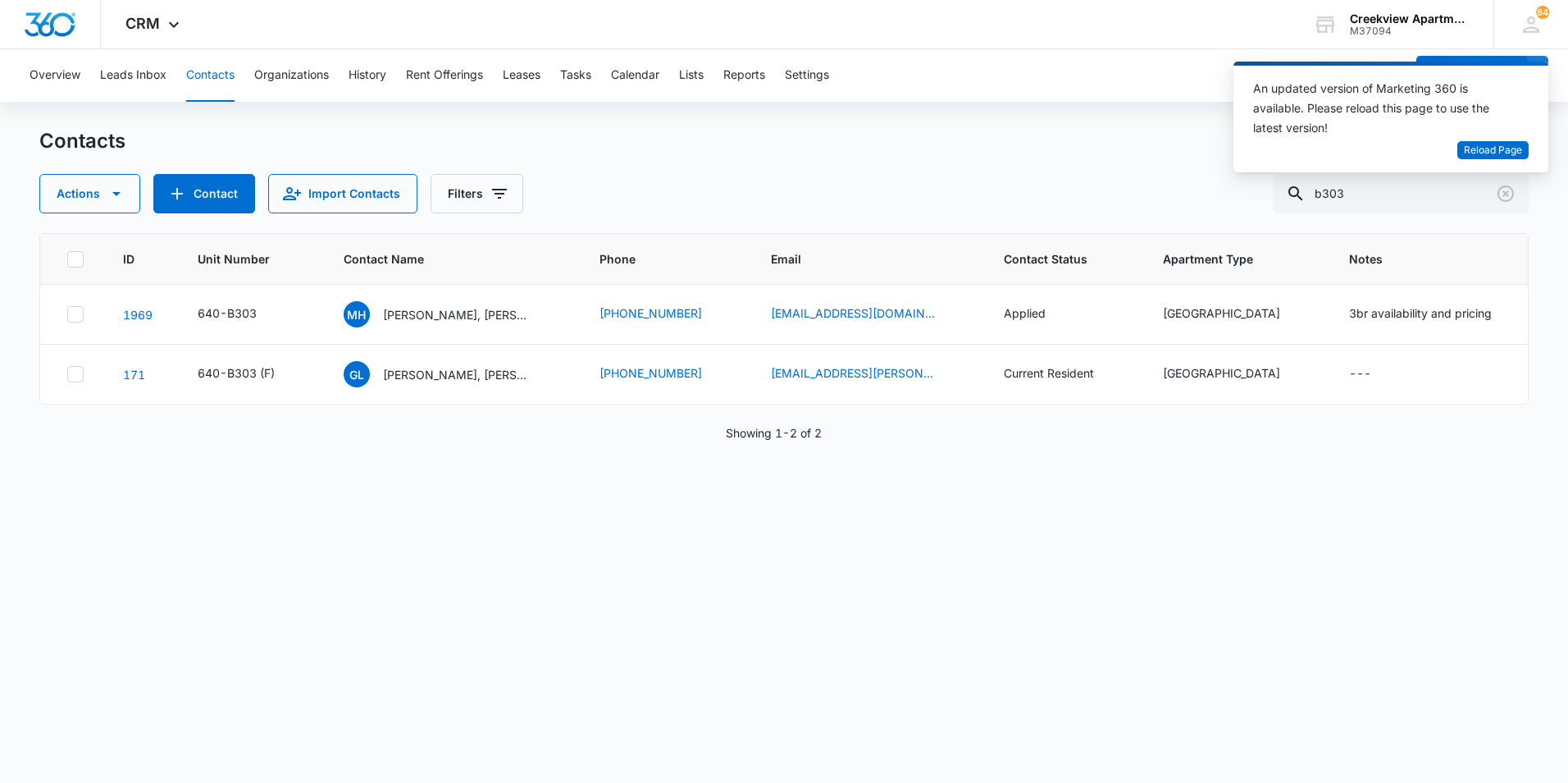
click at [960, 155] on div "Contacts Actions Contact Import Contacts Filters b303" at bounding box center [784, 170] width 1489 height 86
drag, startPoint x: 1367, startPoint y: 193, endPoint x: 1249, endPoint y: 174, distance: 119.5
click at [1249, 174] on body "CRM Apps Reputation Websites Forms CRM Email Social Content Files Brand Creekvi…" at bounding box center [784, 392] width 1568 height 783
click at [1509, 189] on icon "Clear" at bounding box center [1506, 193] width 19 height 19
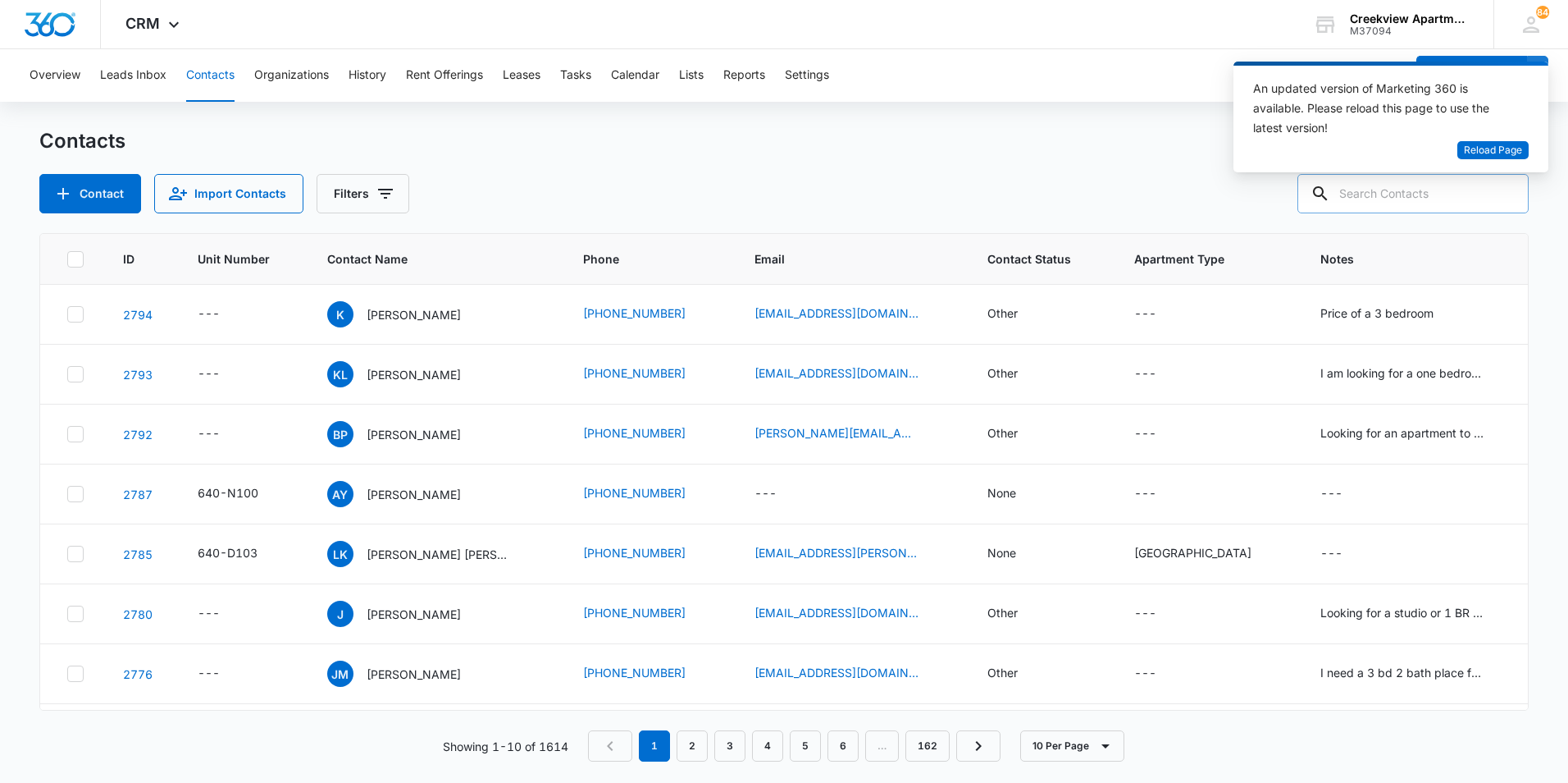
click at [606, 154] on div "Contacts" at bounding box center [784, 140] width 1489 height 26
click at [656, 164] on div "Contacts Contact Import Contacts Filters" at bounding box center [784, 170] width 1489 height 86
click at [931, 139] on div "Contacts" at bounding box center [784, 140] width 1489 height 26
